Goal: Information Seeking & Learning: Learn about a topic

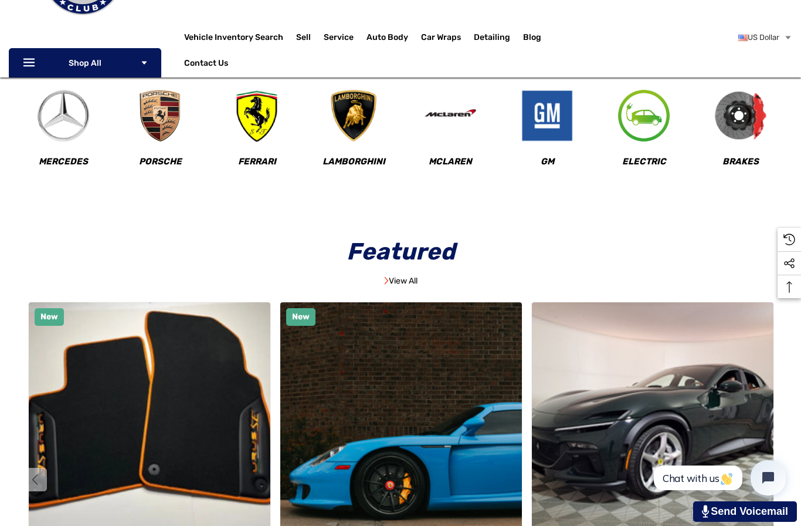
scroll to position [131, 0]
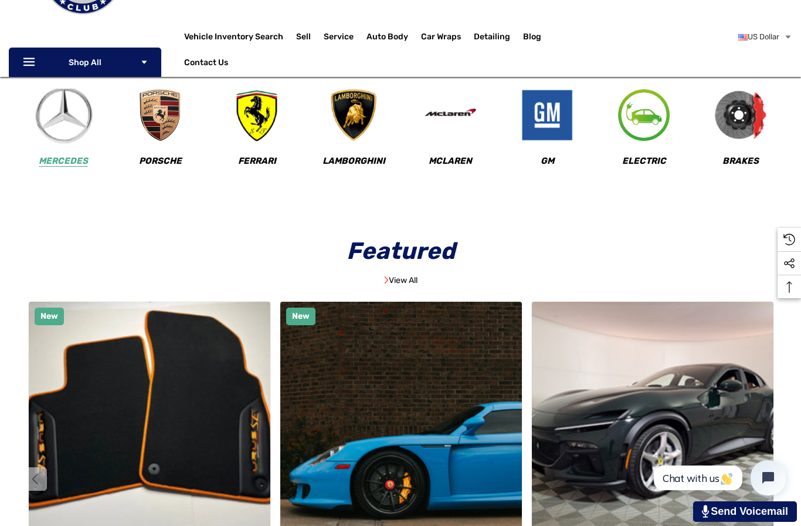
click at [50, 109] on img at bounding box center [64, 115] width 58 height 58
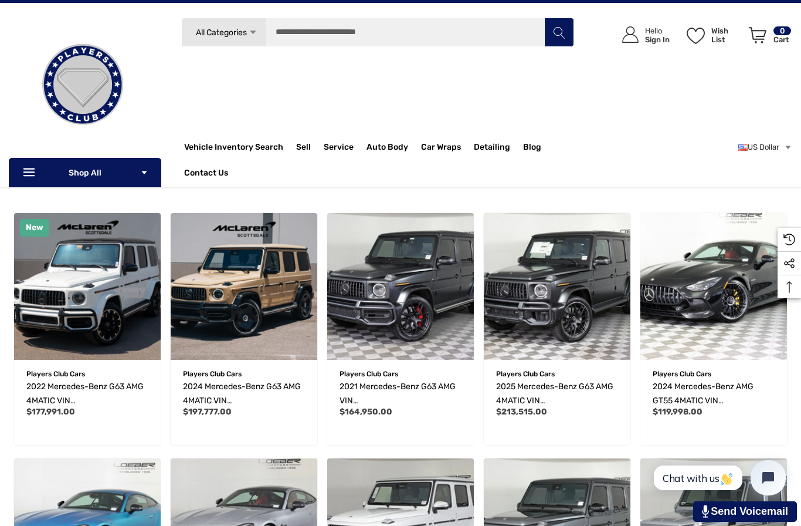
scroll to position [242, 0]
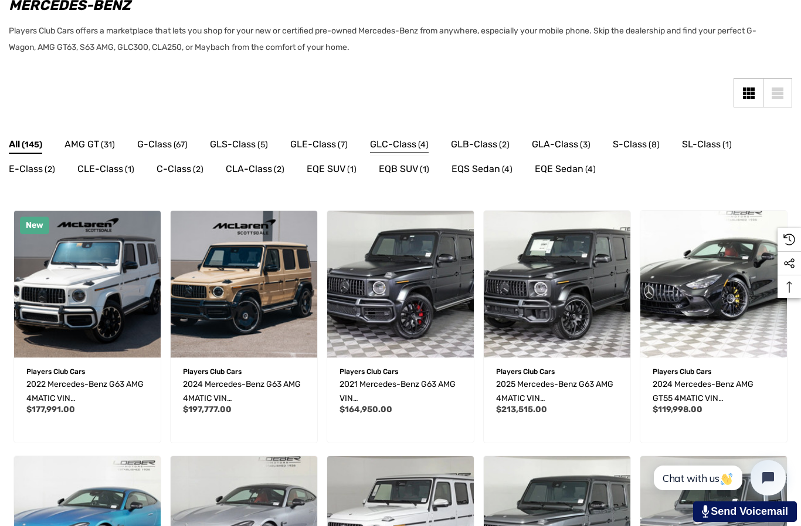
click at [395, 143] on span "GLC-Class" at bounding box center [393, 144] width 46 height 15
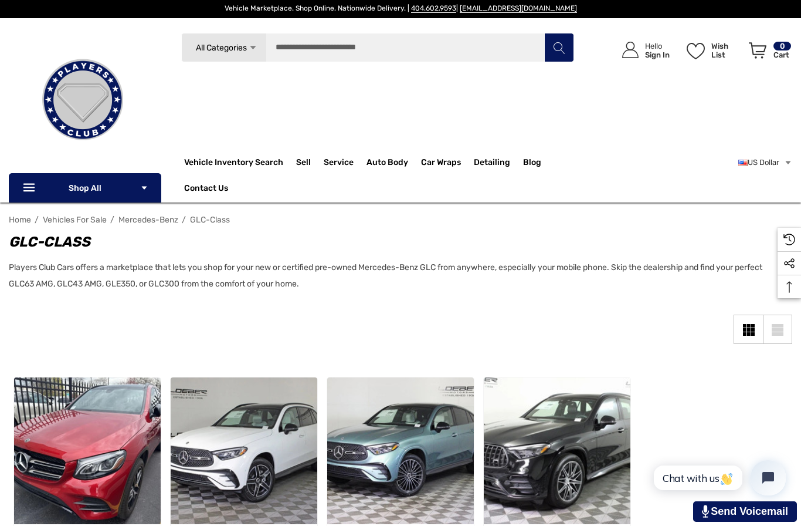
scroll to position [4, 0]
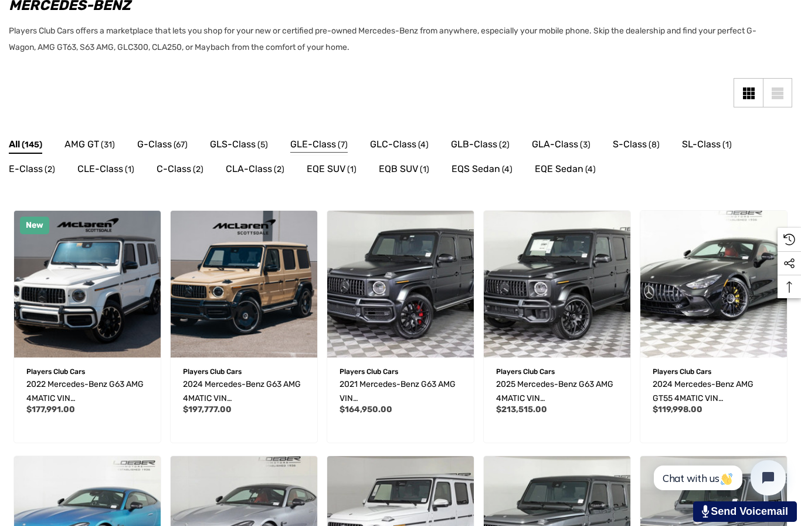
click at [306, 138] on span "GLE-Class" at bounding box center [313, 144] width 46 height 15
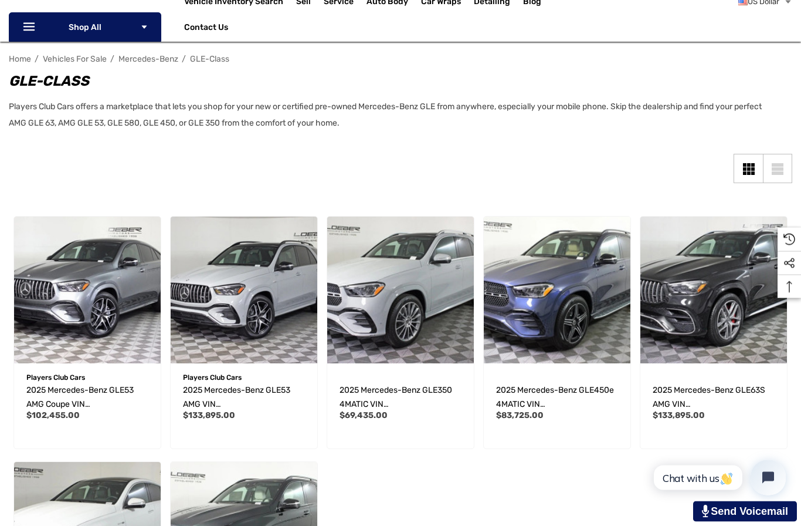
scroll to position [166, 0]
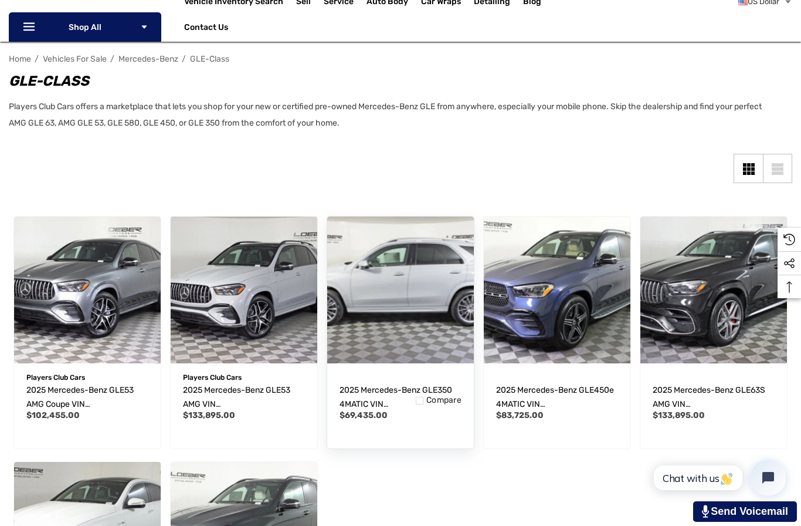
click at [435, 321] on img "2025 Mercedes-Benz GLE350 4MATIC VIN 4JGFB4FB5SB329445,$69,435.00\a" at bounding box center [400, 289] width 161 height 161
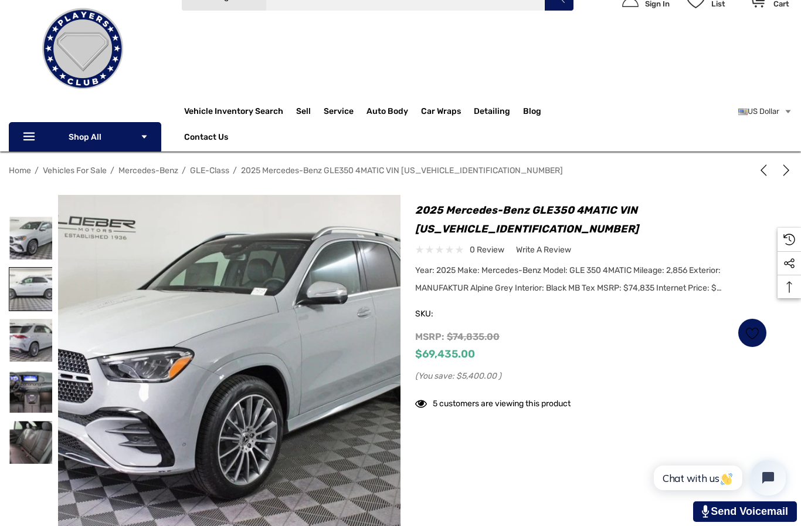
click at [41, 289] on img at bounding box center [30, 288] width 43 height 43
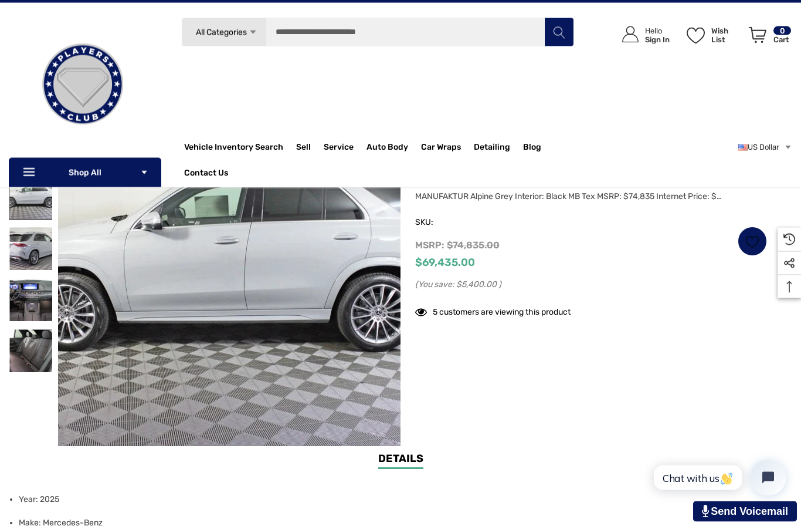
scroll to position [151, 0]
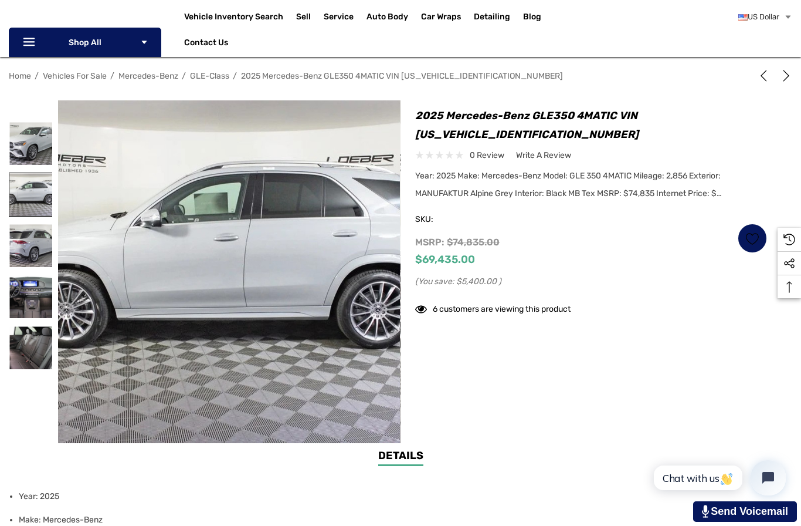
click at [45, 195] on img at bounding box center [30, 194] width 43 height 43
click at [23, 182] on img at bounding box center [30, 194] width 43 height 43
click at [25, 242] on img at bounding box center [30, 245] width 43 height 43
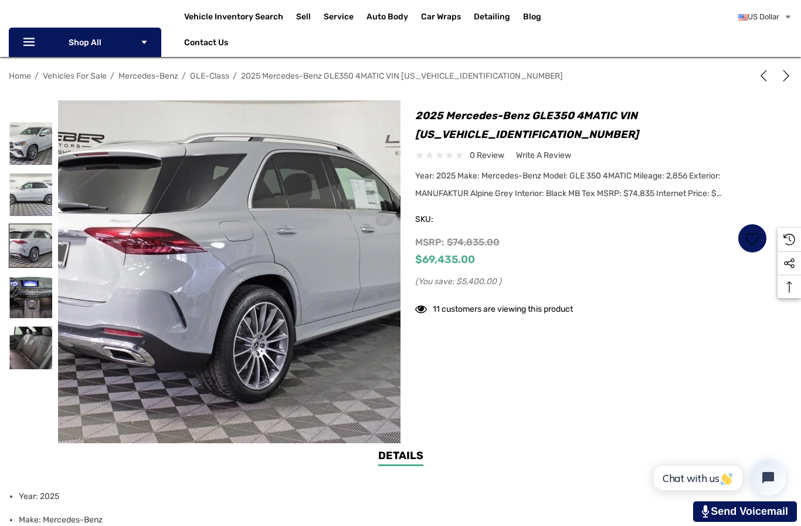
click at [31, 258] on img at bounding box center [30, 245] width 43 height 43
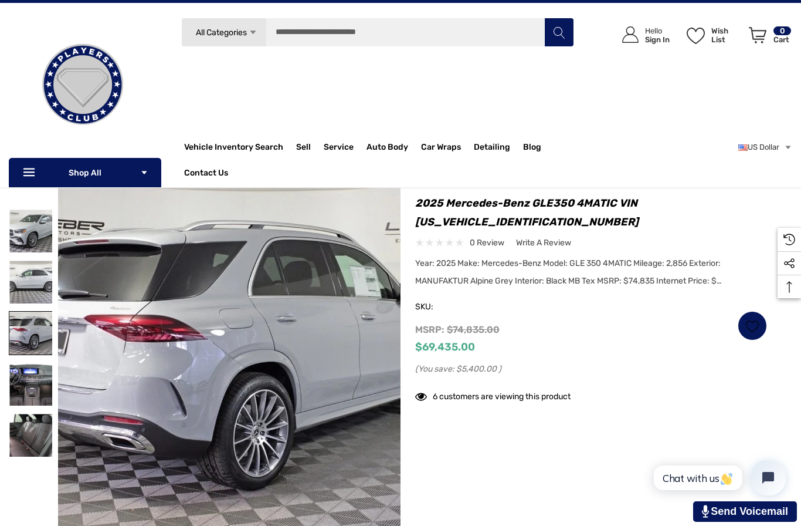
scroll to position [64, 0]
click at [28, 398] on img at bounding box center [30, 384] width 43 height 43
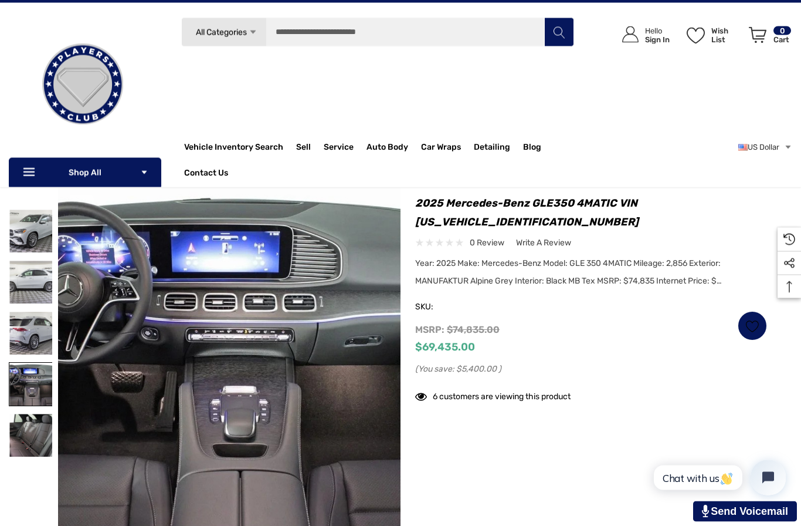
scroll to position [65, 0]
click at [27, 435] on img at bounding box center [30, 435] width 43 height 43
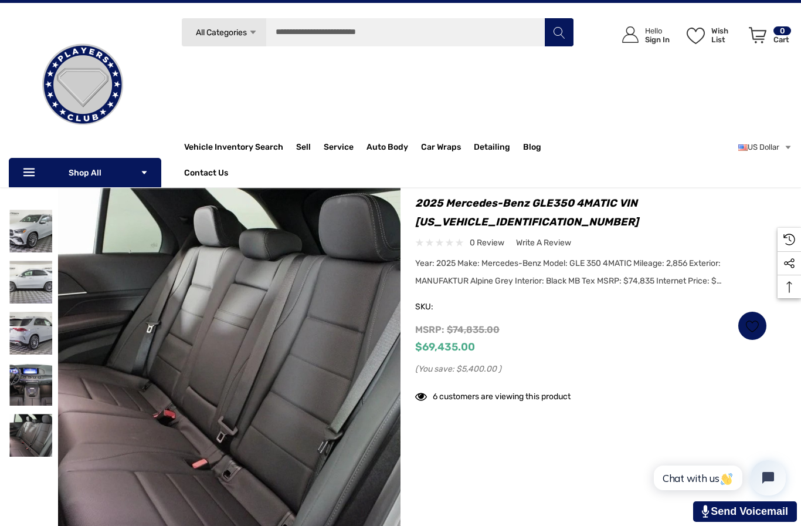
click at [38, 504] on div "Previous Next 1" at bounding box center [205, 359] width 392 height 343
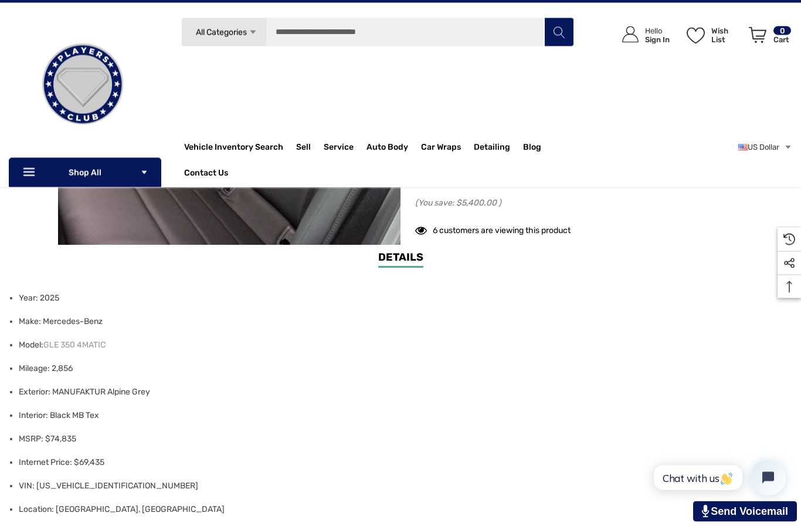
scroll to position [350, 0]
click at [406, 255] on link "Details" at bounding box center [400, 258] width 45 height 18
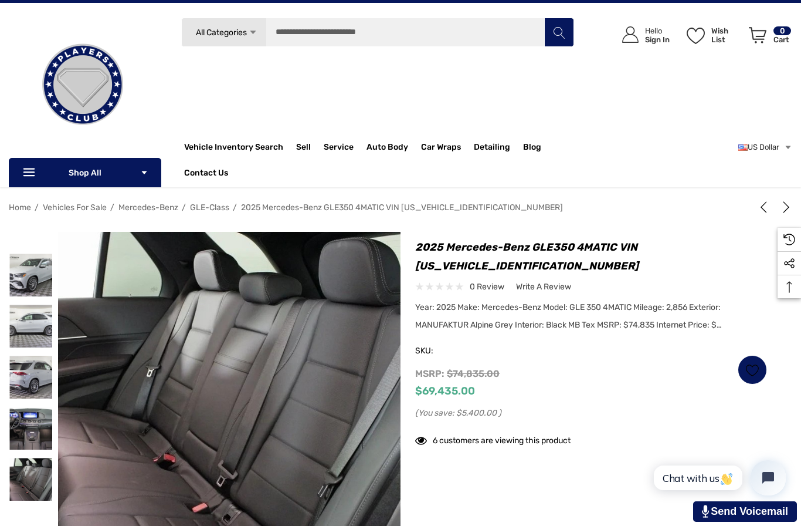
scroll to position [0, 0]
